Goal: Information Seeking & Learning: Learn about a topic

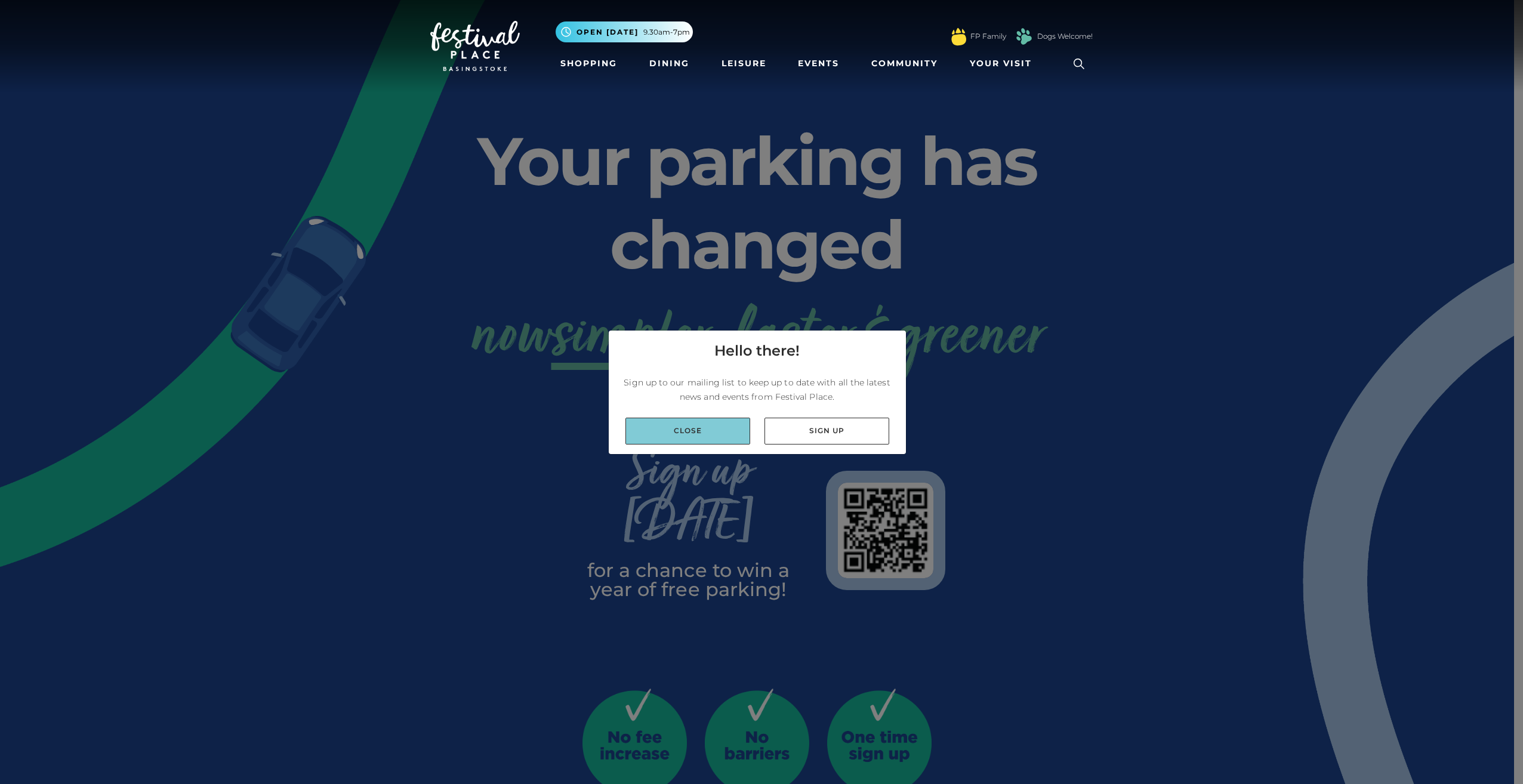
click at [689, 427] on link "Close" at bounding box center [688, 431] width 125 height 27
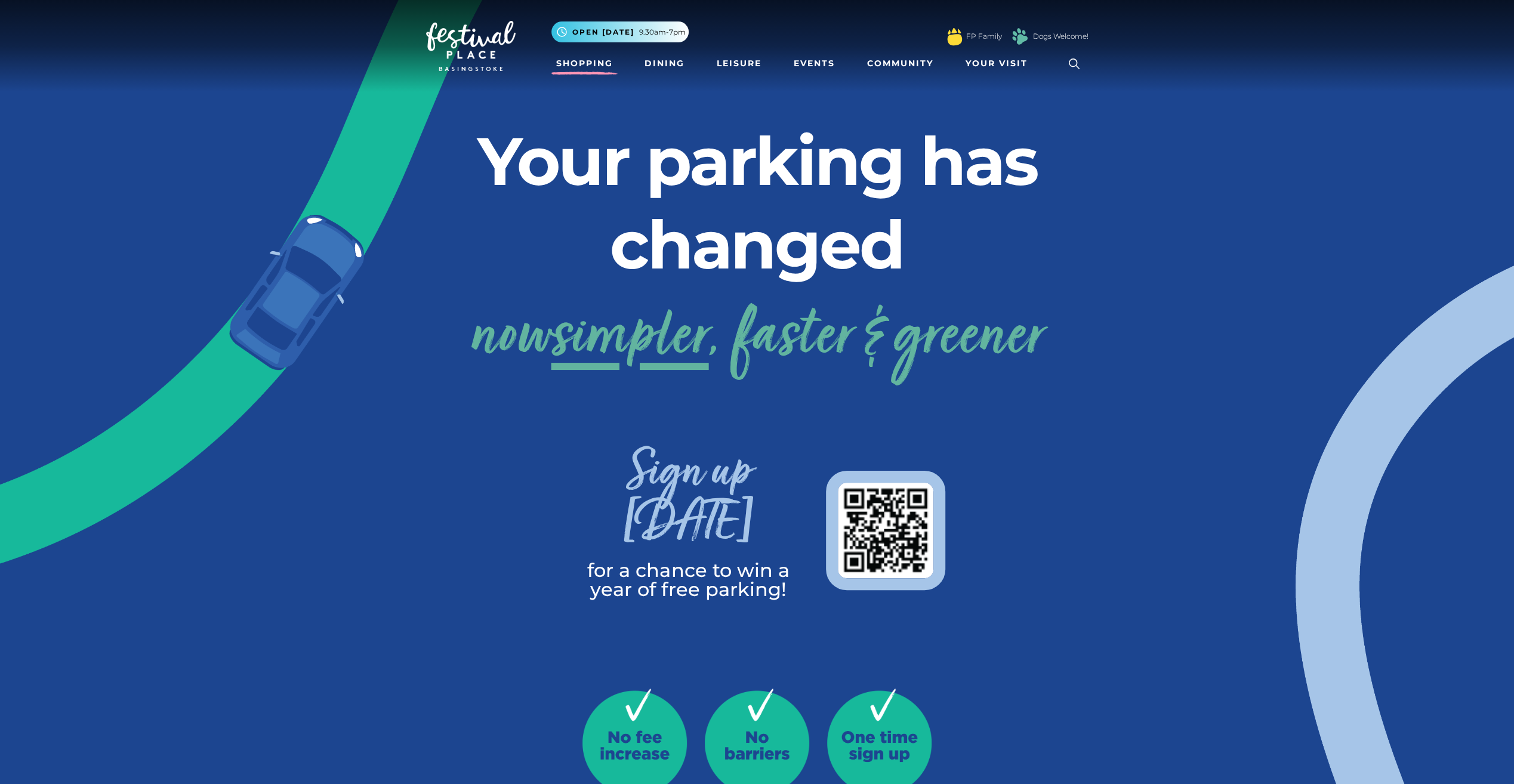
click at [575, 64] on link "Shopping" at bounding box center [584, 63] width 66 height 22
click at [670, 64] on link "Dining" at bounding box center [664, 63] width 49 height 22
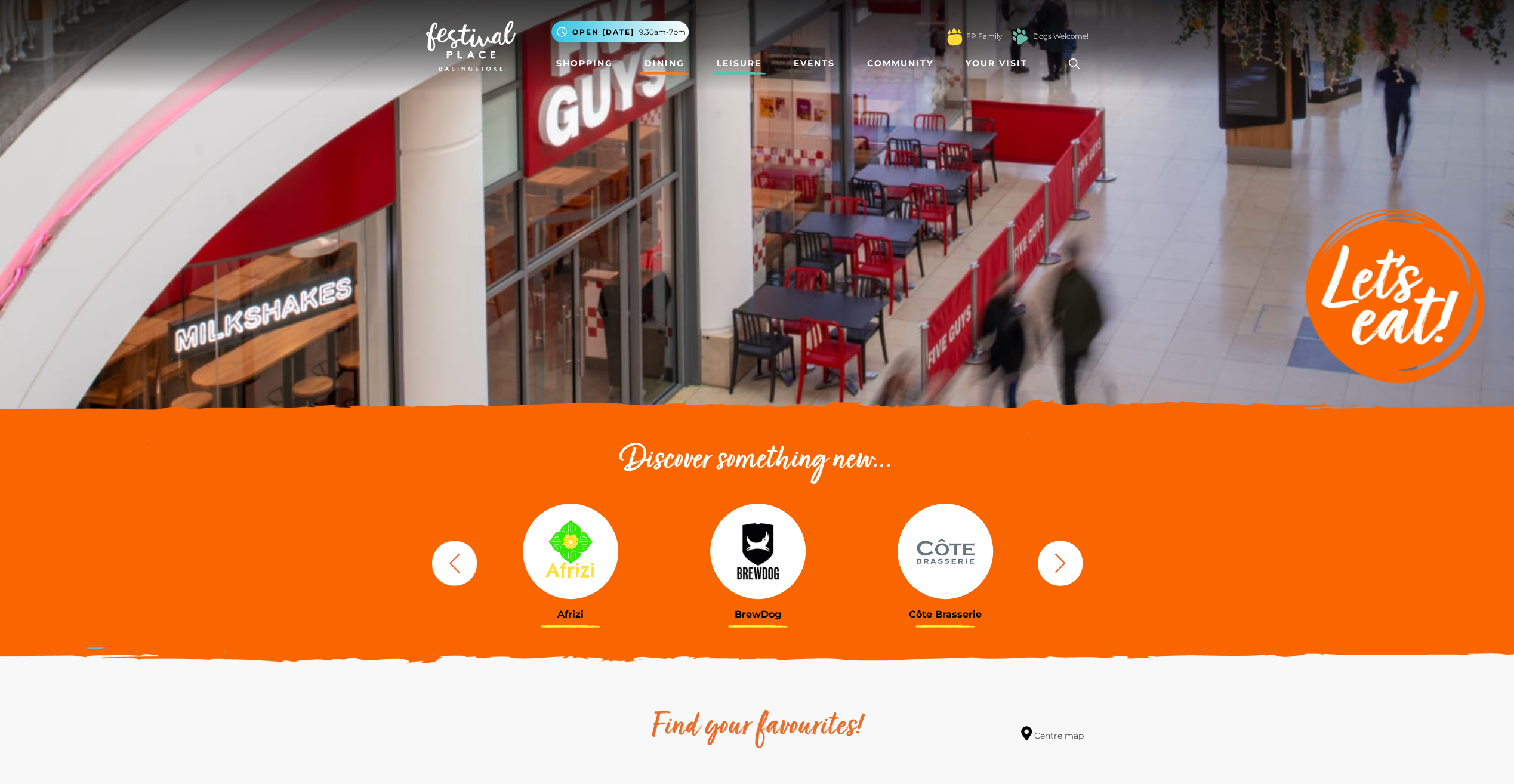
click at [753, 57] on link "Leisure" at bounding box center [739, 63] width 54 height 22
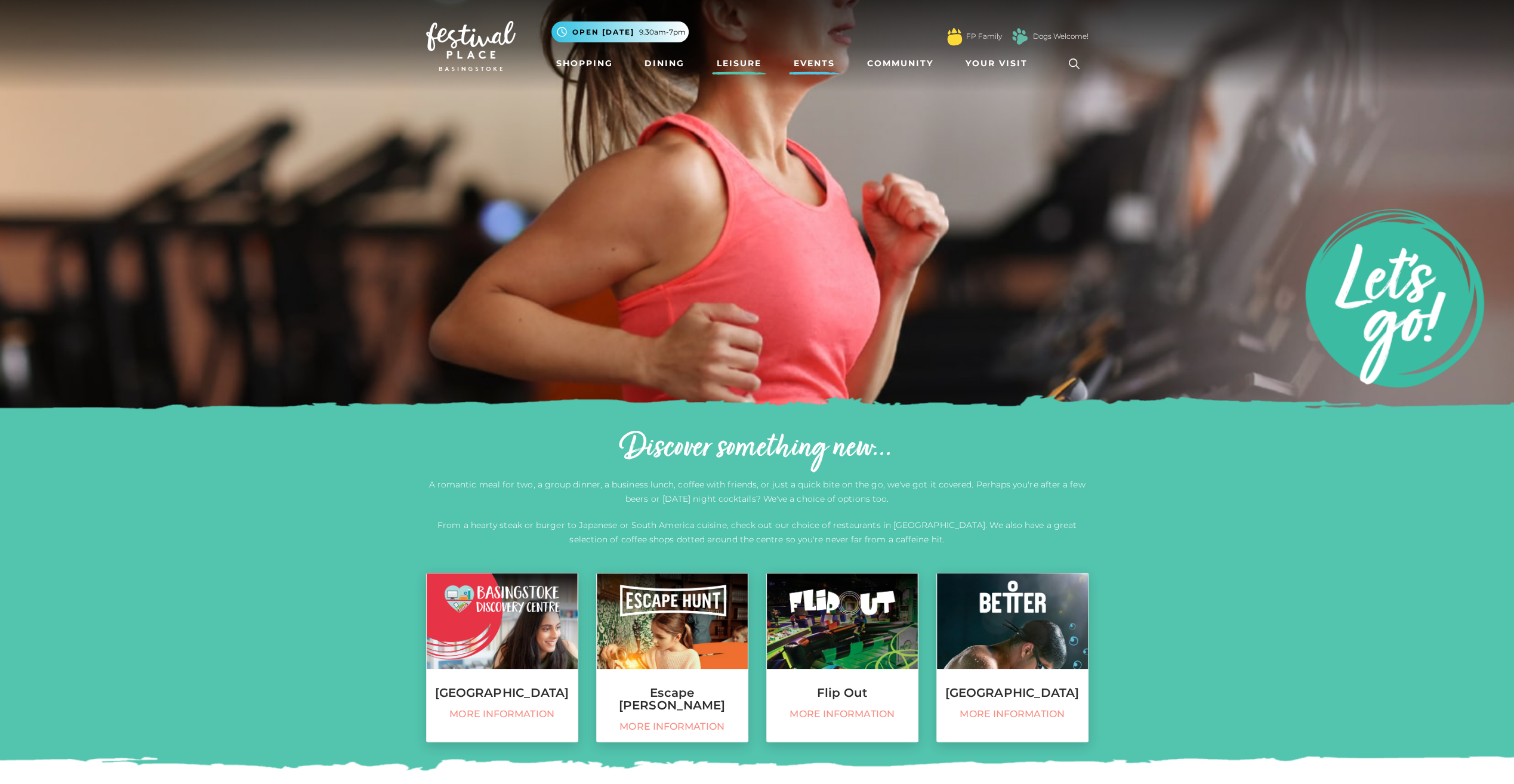
click at [826, 67] on link "Events" at bounding box center [814, 63] width 50 height 22
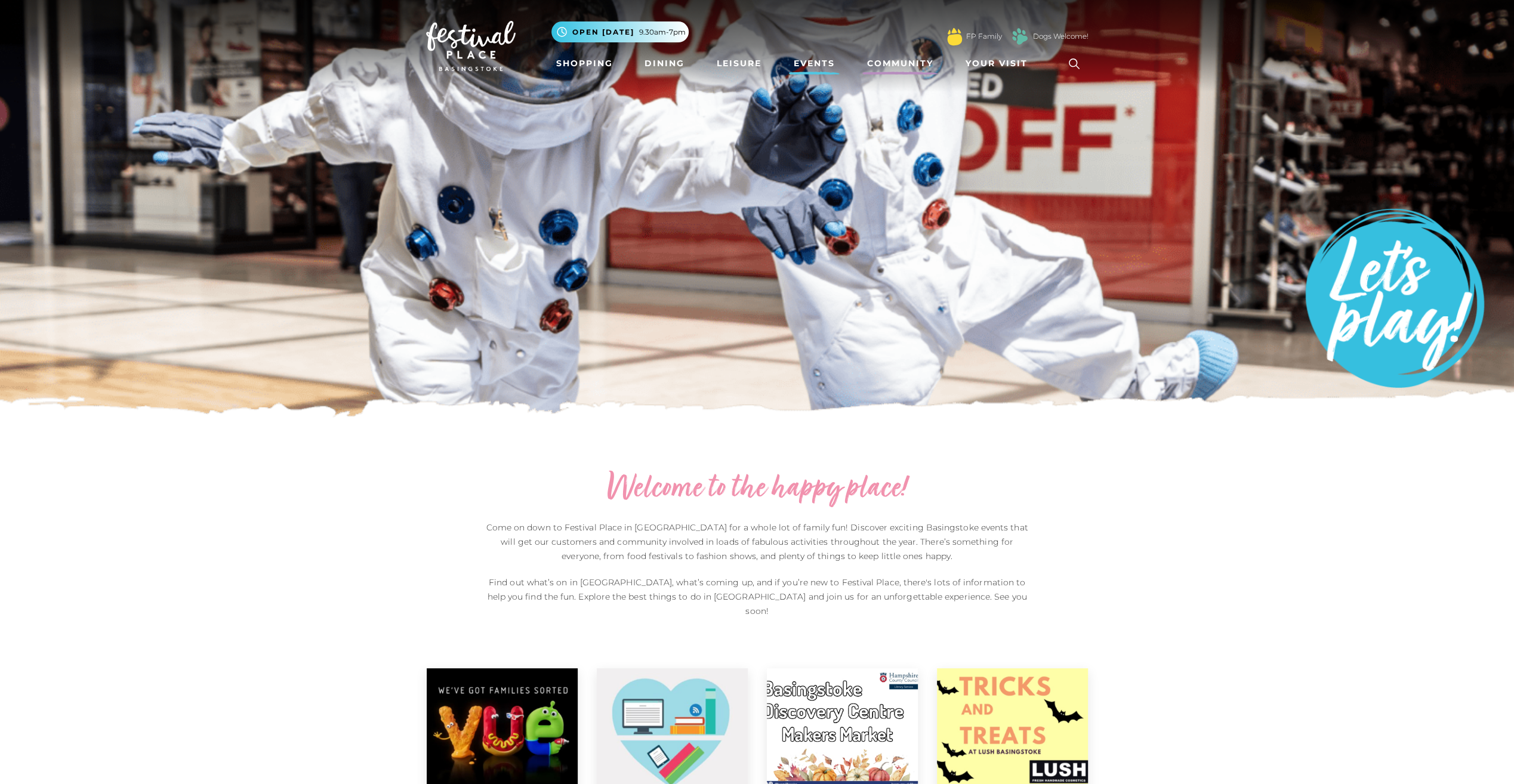
click at [904, 60] on link "Community" at bounding box center [900, 63] width 76 height 22
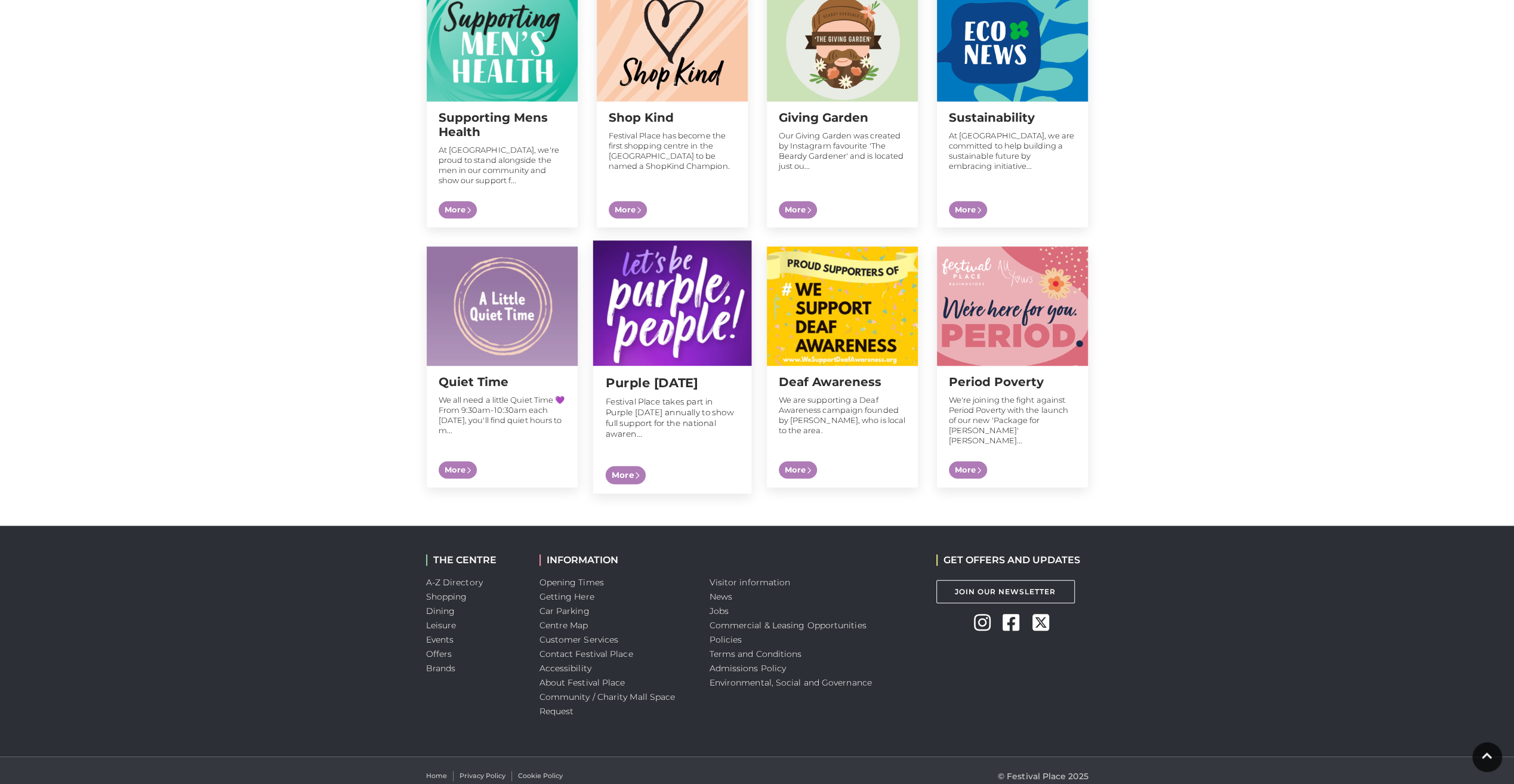
scroll to position [1018, 0]
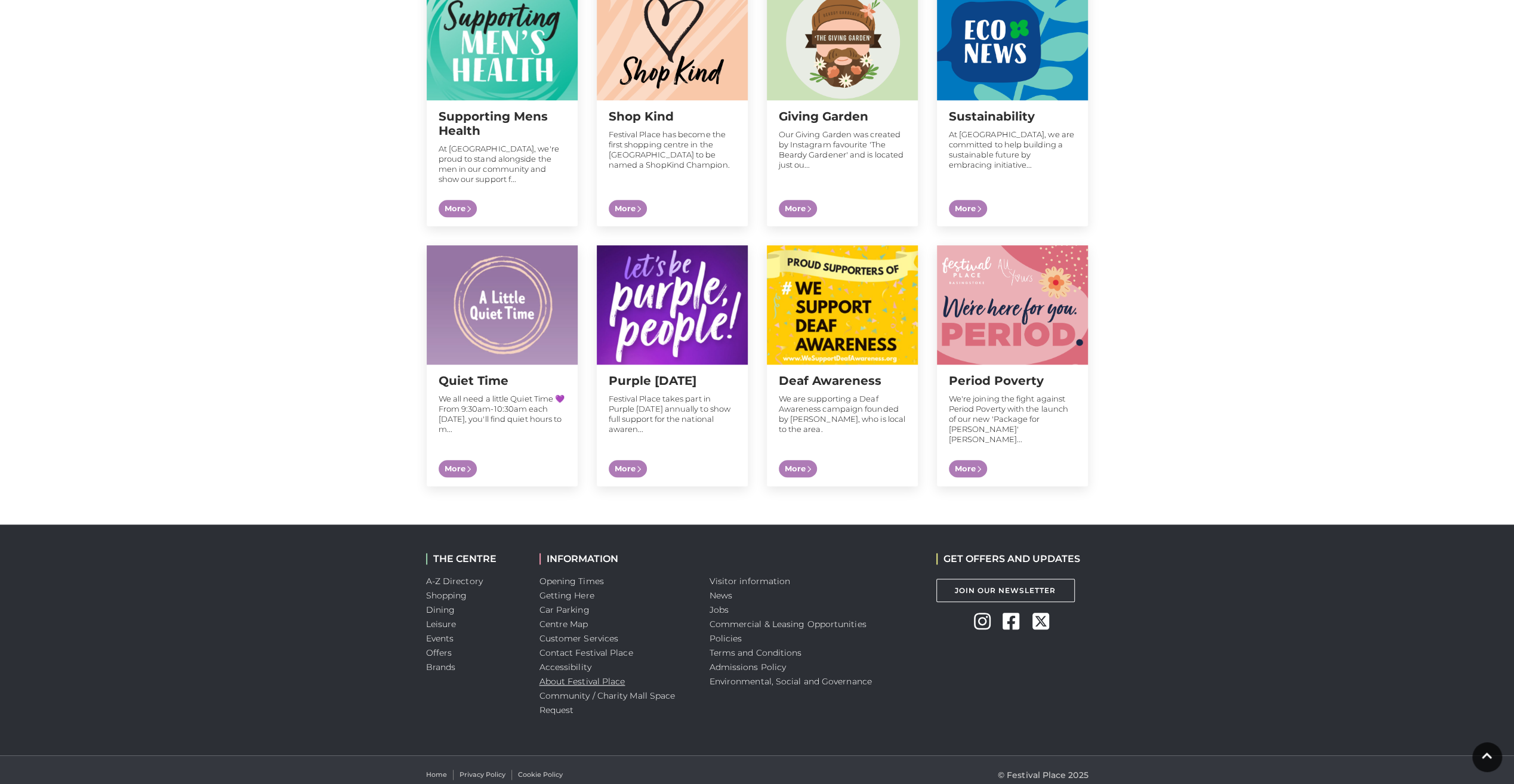
click at [618, 676] on link "About Festival Place" at bounding box center [582, 681] width 86 height 11
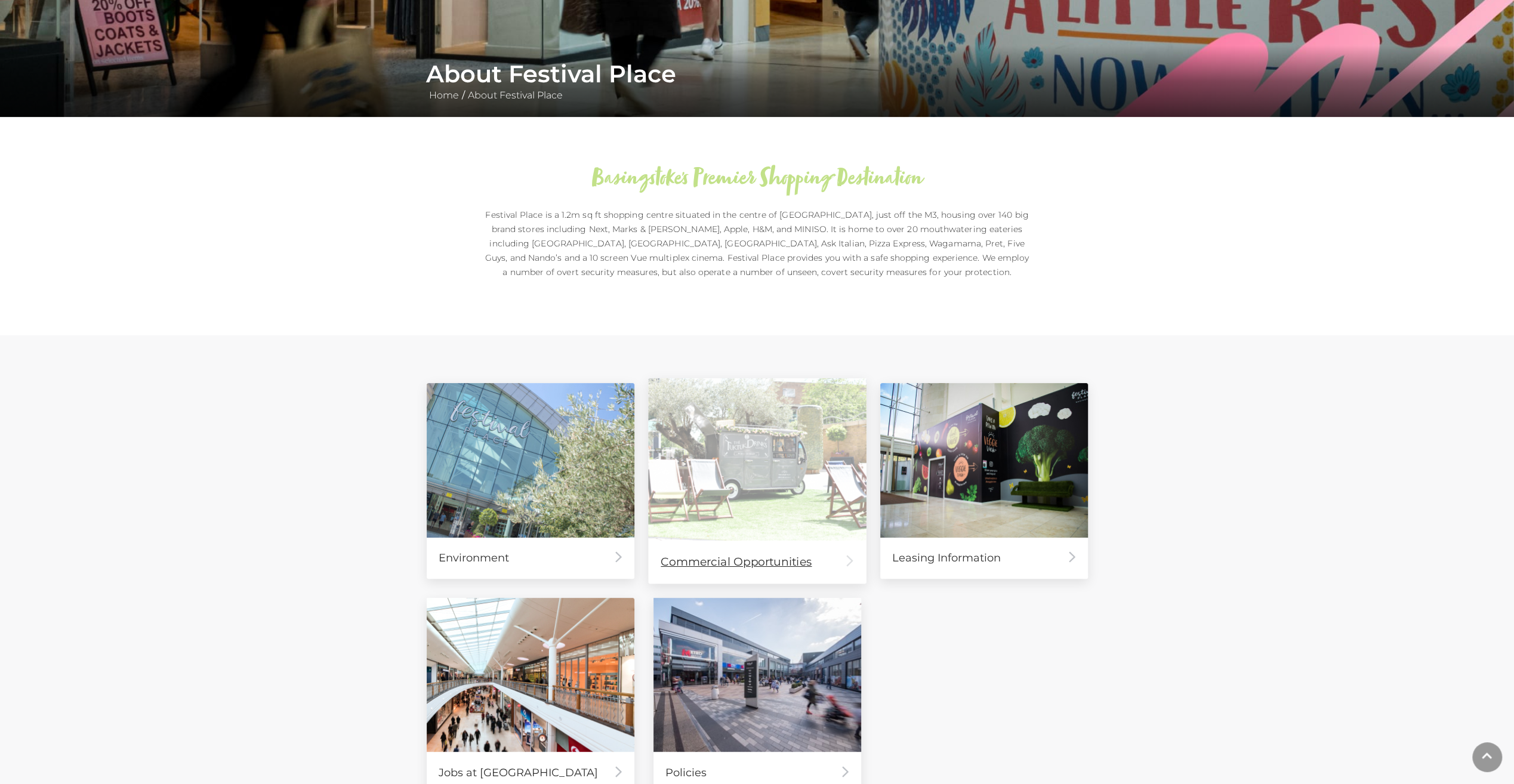
scroll to position [358, 0]
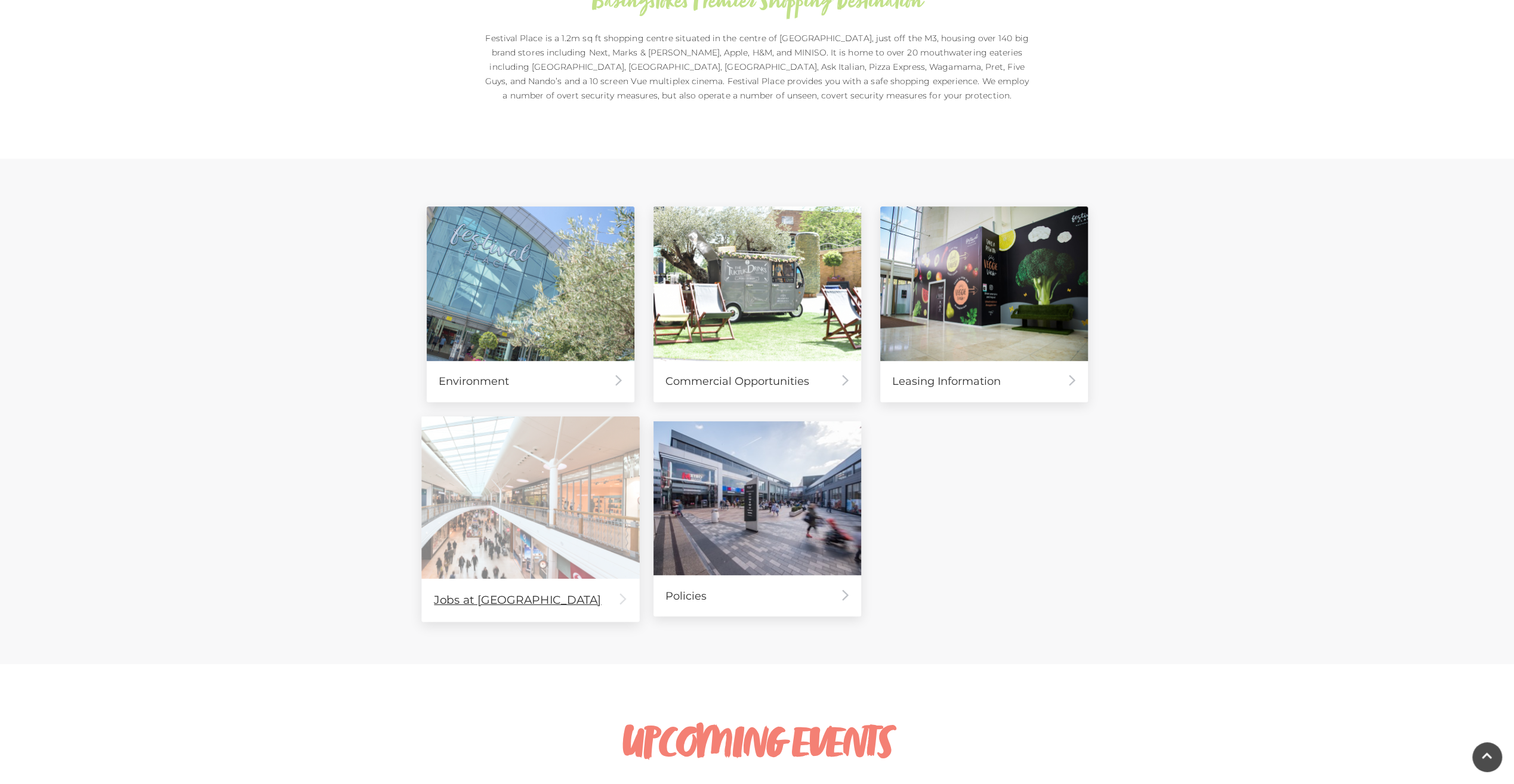
click at [450, 590] on div "Jobs at Festival Place" at bounding box center [530, 599] width 218 height 43
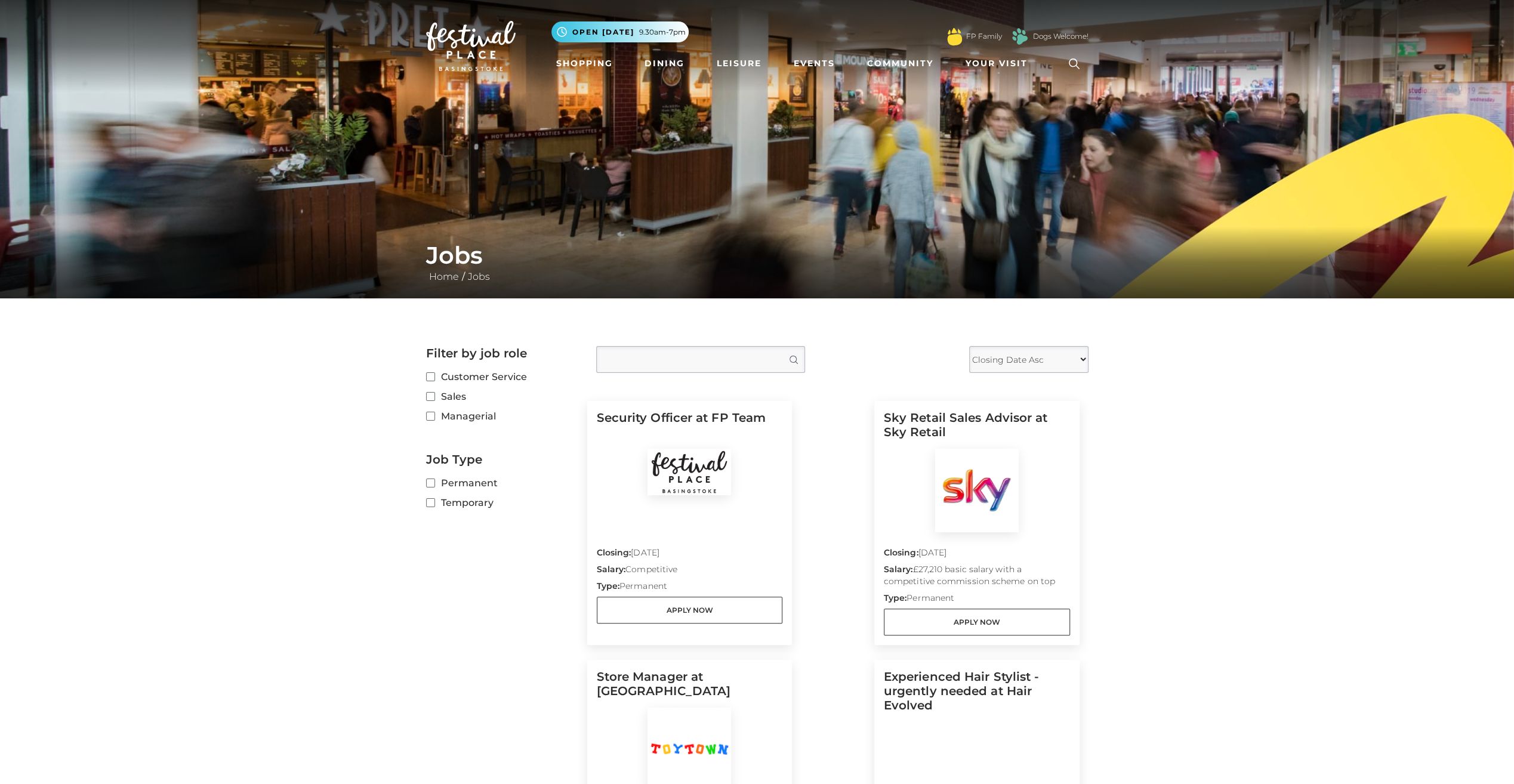
click at [448, 480] on label "Permanent" at bounding box center [502, 483] width 152 height 15
click at [434, 480] on input "Permanent" at bounding box center [430, 483] width 8 height 8
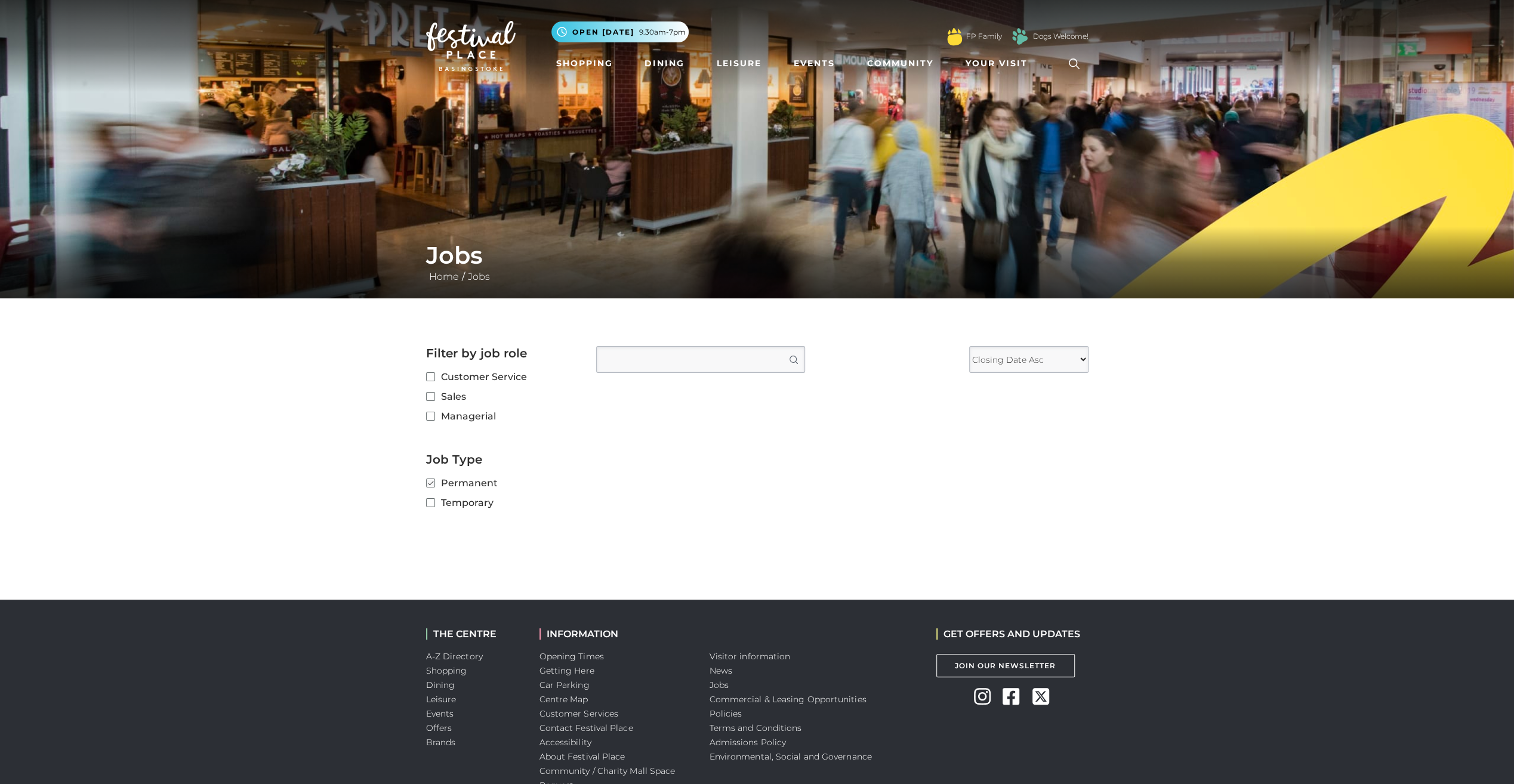
click at [448, 480] on label "Permanent" at bounding box center [502, 483] width 152 height 15
click at [434, 480] on input "Permanent" at bounding box center [430, 483] width 8 height 8
checkbox input "false"
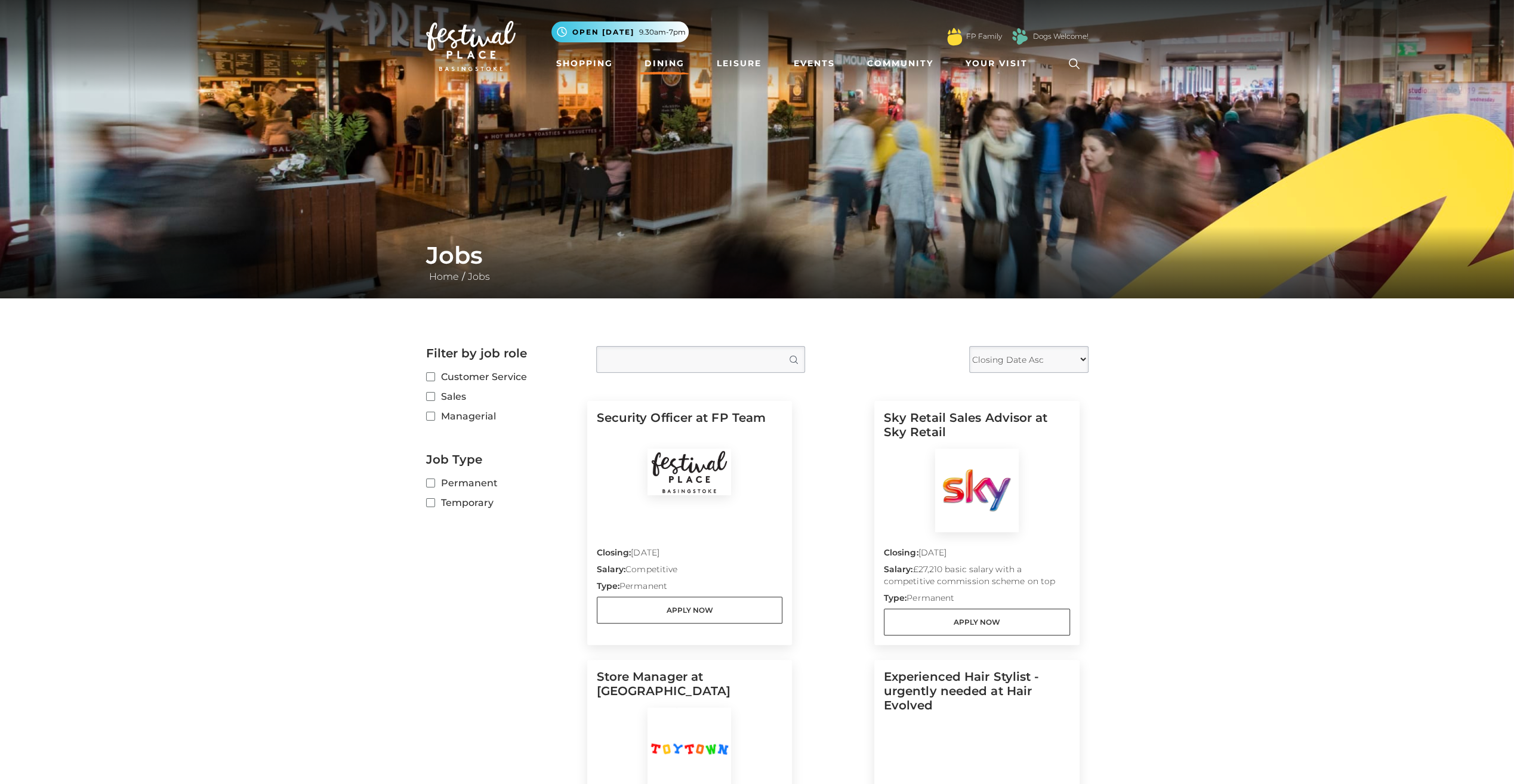
click at [677, 57] on link "Dining" at bounding box center [664, 63] width 49 height 22
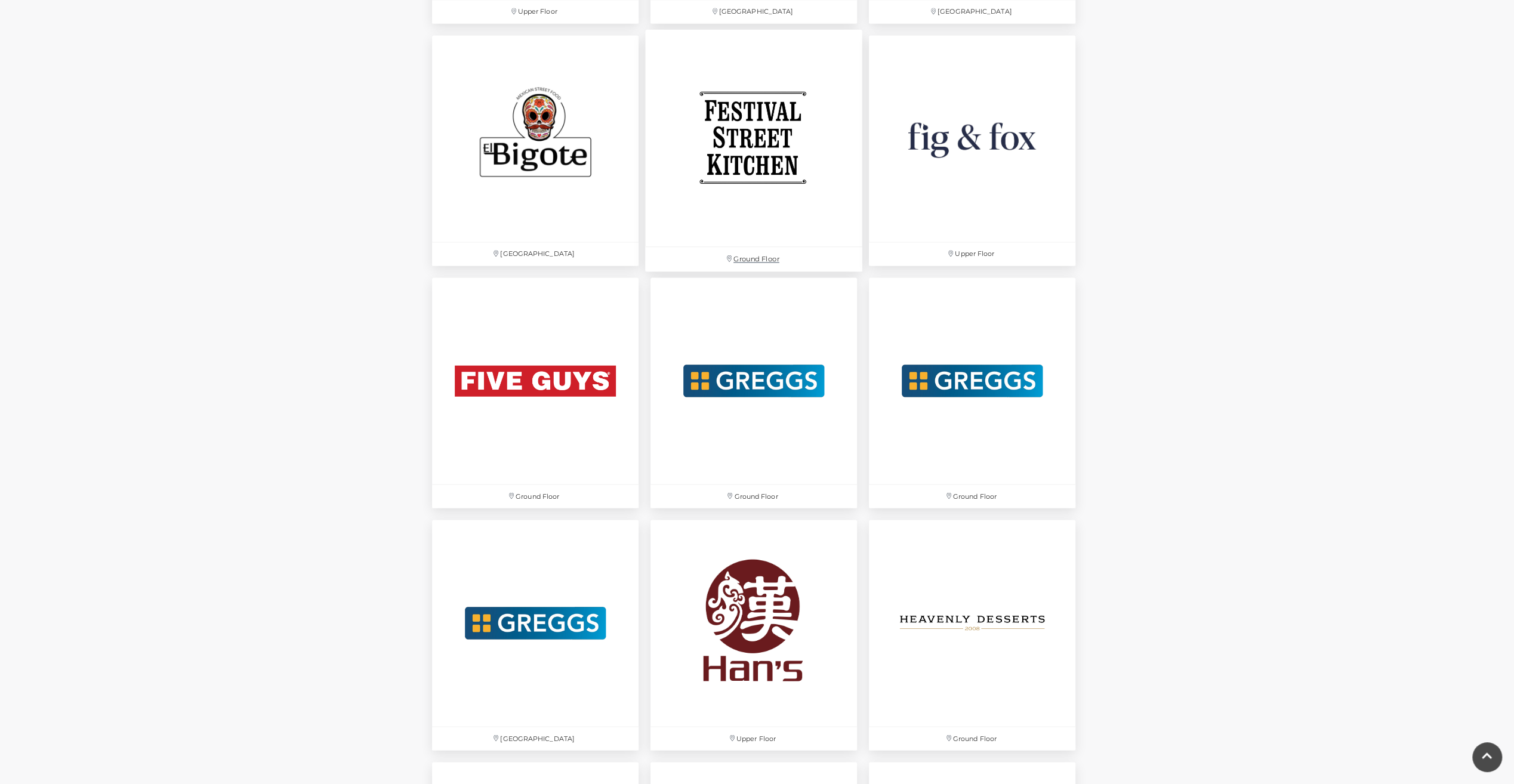
scroll to position [1133, 0]
